Goal: Task Accomplishment & Management: Manage account settings

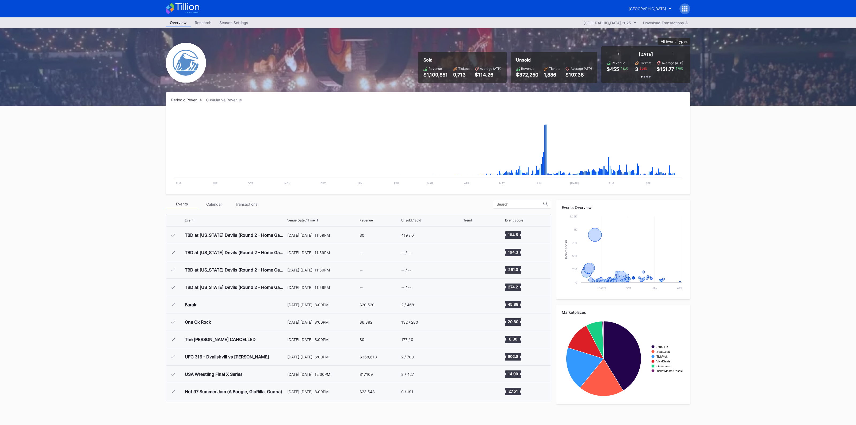
scroll to position [817, 0]
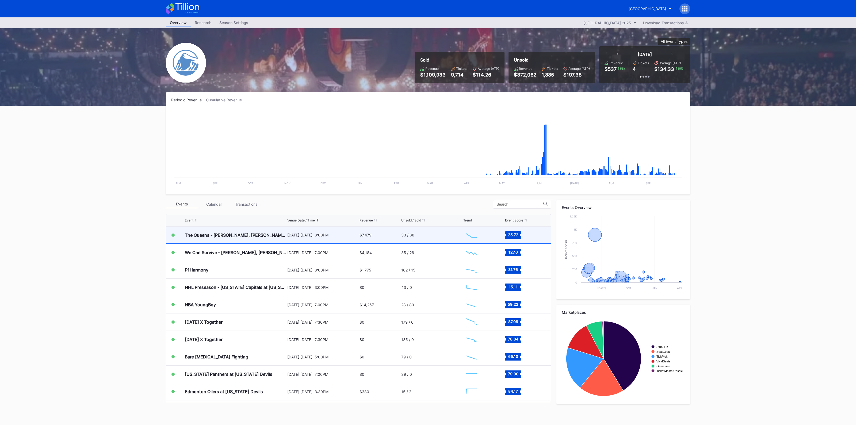
click at [284, 240] on div "The Queens - [PERSON_NAME], [PERSON_NAME], [PERSON_NAME], and [PERSON_NAME] [DA…" at bounding box center [358, 234] width 384 height 17
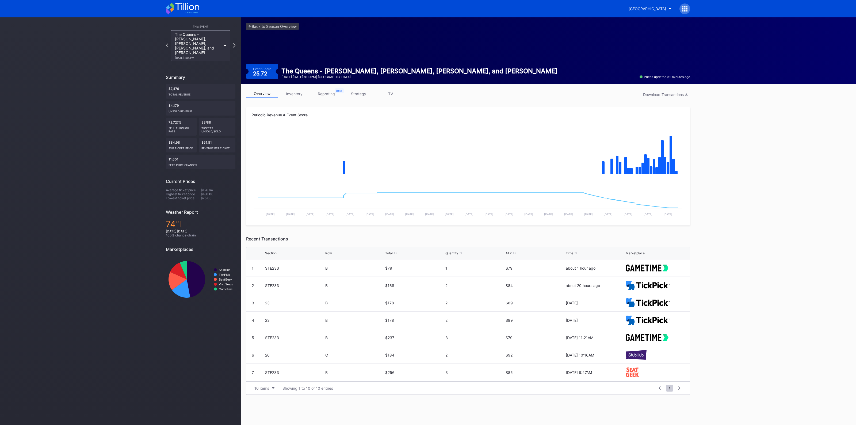
click at [293, 93] on link "inventory" at bounding box center [294, 94] width 32 height 8
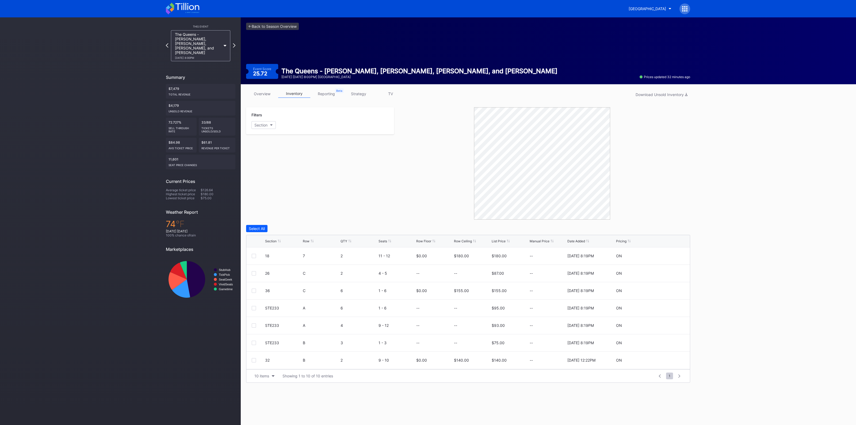
click at [266, 242] on div "Section" at bounding box center [270, 241] width 11 height 4
click at [666, 256] on icon at bounding box center [668, 256] width 4 height 4
click at [469, 256] on input "180" at bounding box center [472, 258] width 36 height 10
type input "145"
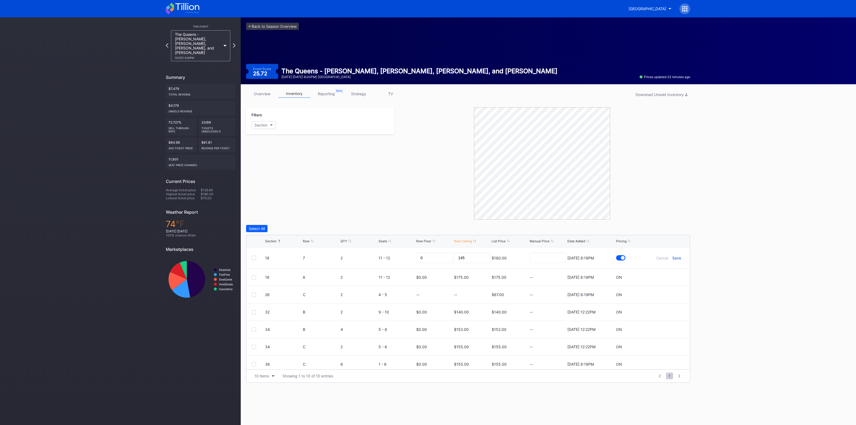
click at [674, 257] on div "Save" at bounding box center [676, 258] width 9 height 5
click at [666, 274] on icon at bounding box center [668, 273] width 4 height 4
click at [468, 277] on input "175" at bounding box center [472, 275] width 36 height 10
type input "145"
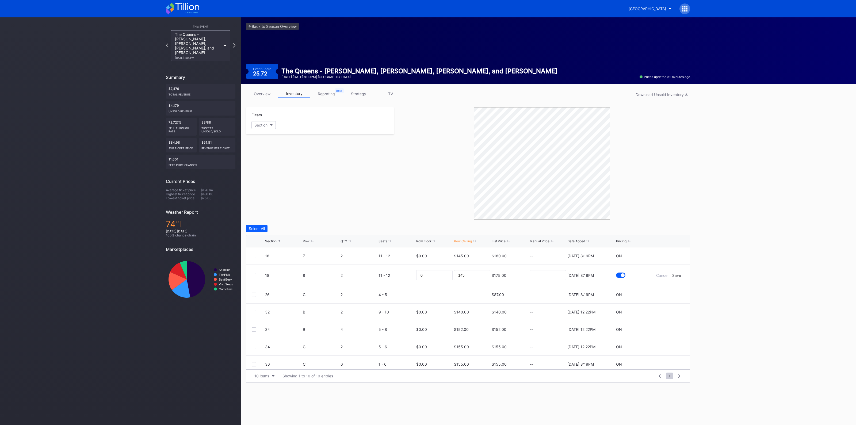
click at [676, 274] on div "Cancel Save" at bounding box center [668, 275] width 32 height 5
click at [673, 275] on div "Save" at bounding box center [676, 275] width 9 height 5
click at [666, 306] on icon at bounding box center [668, 308] width 4 height 4
click at [670, 307] on form "32 B 2 9 - 10 0 140 $140.00 [DATE] 12:22PM Cancel Save" at bounding box center [474, 309] width 419 height 21
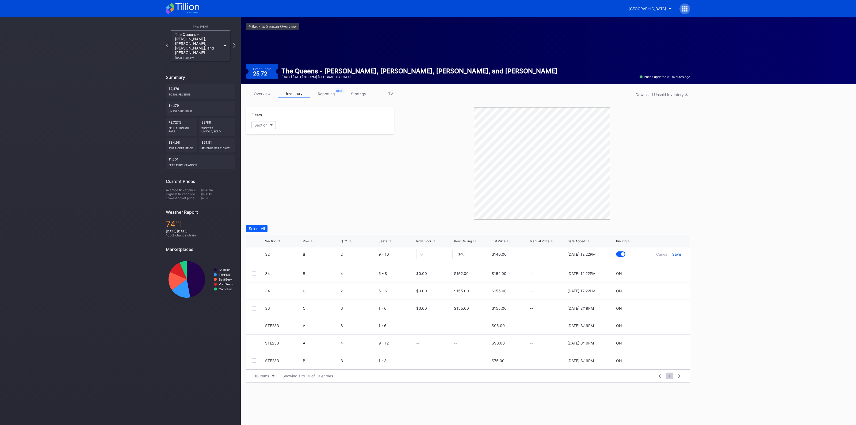
click at [673, 255] on div "Save" at bounding box center [676, 254] width 9 height 5
